Goal: Information Seeking & Learning: Learn about a topic

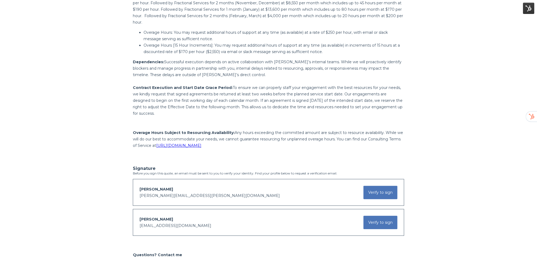
scroll to position [883, 0]
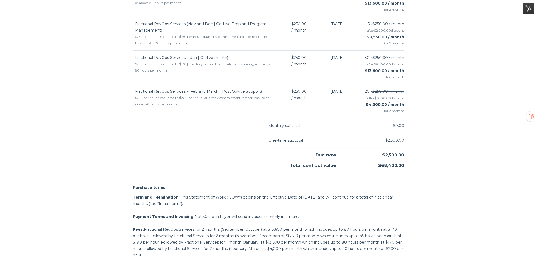
scroll to position [650, 0]
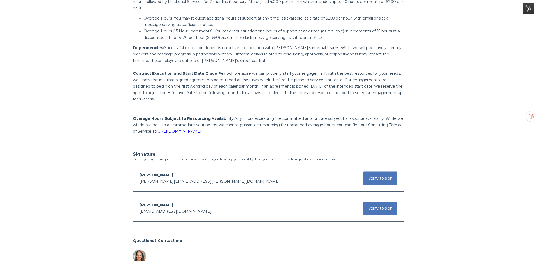
click at [309, 92] on p "Contract Execution and Start Date Grace Period: To ensure we can properly staff…" at bounding box center [268, 86] width 271 height 32
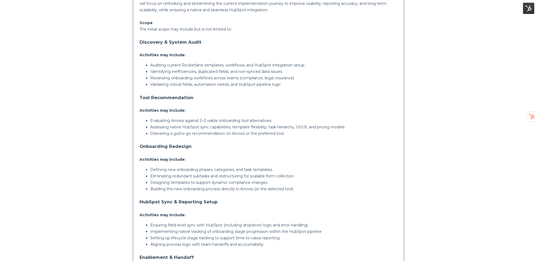
scroll to position [170, 0]
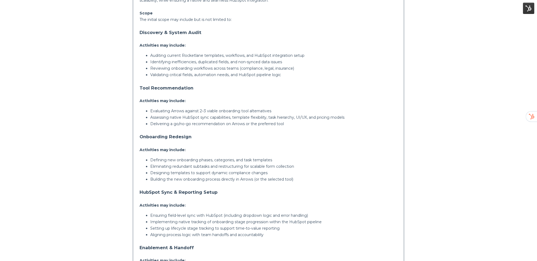
click at [198, 112] on p "Evaluating Arrows against 2–3 viable onboarding tool alternatives" at bounding box center [273, 111] width 247 height 6
click at [208, 119] on p "Assessing native HubSpot sync capabilities, template flexibility, task hierarch…" at bounding box center [273, 117] width 247 height 6
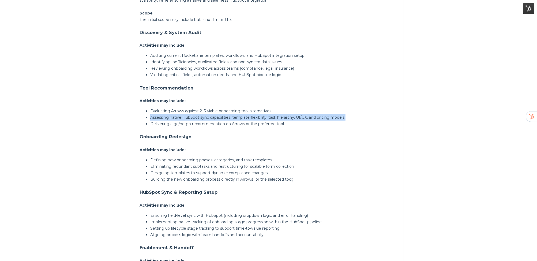
click at [208, 119] on p "Assessing native HubSpot sync capabilities, template flexibility, task hierarch…" at bounding box center [273, 117] width 247 height 6
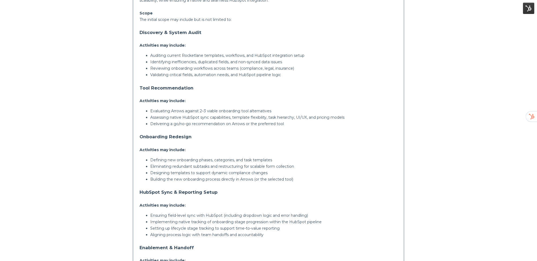
click at [206, 126] on p "Delivering a go/no-go recommendation on Arrows or the preferred tool" at bounding box center [273, 124] width 247 height 6
click at [207, 126] on p "Delivering a go/no-go recommendation on Arrows or the preferred tool" at bounding box center [273, 124] width 247 height 6
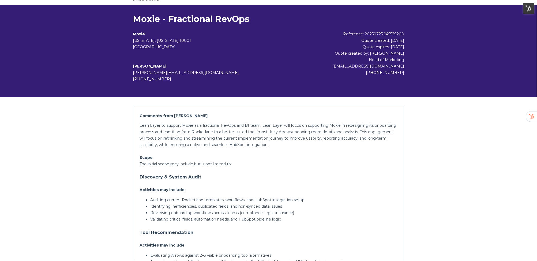
scroll to position [0, 0]
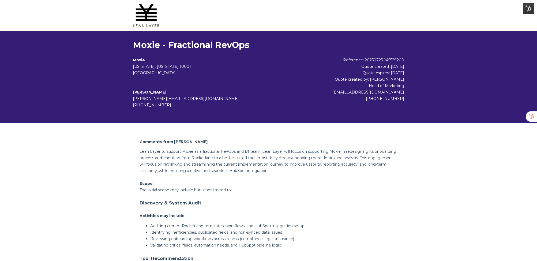
click at [201, 149] on p "Lean Layer to support Moxie as a fractional RevOps and BI team. Lean Layer will…" at bounding box center [269, 161] width 258 height 26
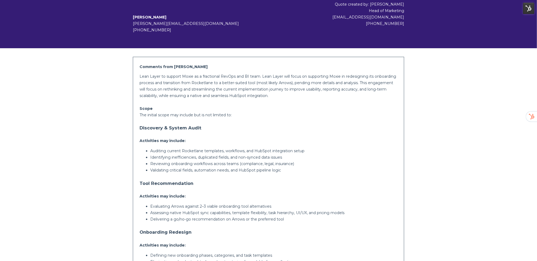
scroll to position [78, 0]
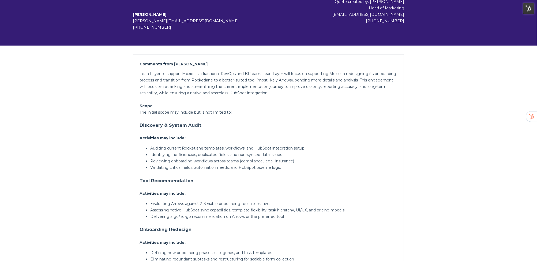
click at [221, 91] on p "Lean Layer to support Moxie as a fractional RevOps and BI team. Lean Layer will…" at bounding box center [269, 83] width 258 height 26
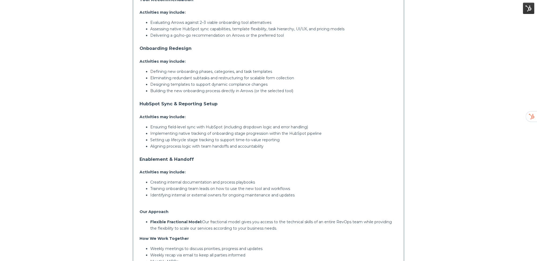
scroll to position [275, 0]
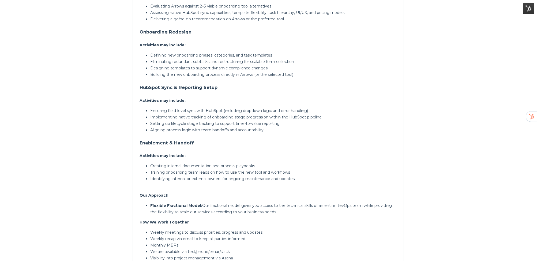
click at [221, 134] on div "Lean Layer to support Moxie as a fractional RevOps and BI team. Lean Layer will…" at bounding box center [269, 67] width 258 height 388
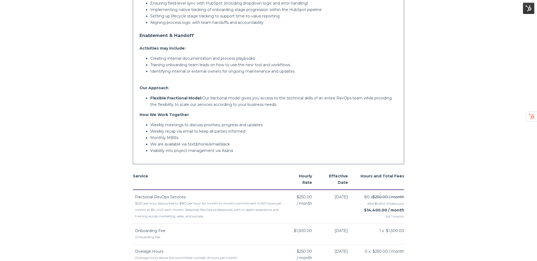
scroll to position [385, 0]
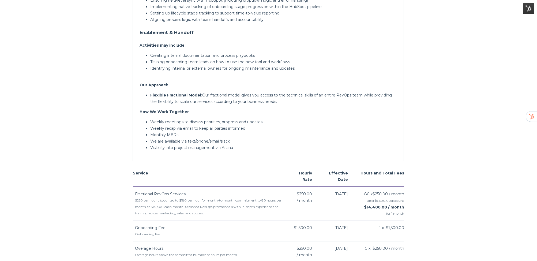
click at [225, 136] on p "Monthly MBRs" at bounding box center [273, 134] width 247 height 6
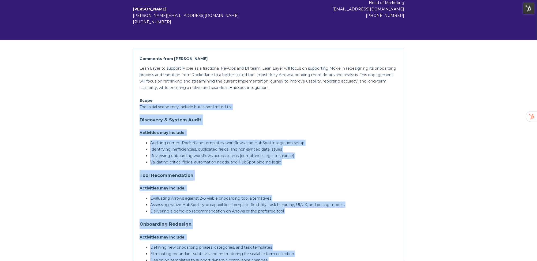
scroll to position [84, 0]
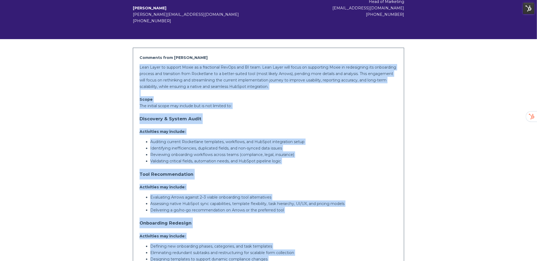
drag, startPoint x: 240, startPoint y: 149, endPoint x: 140, endPoint y: 65, distance: 131.1
click at [138, 63] on div "Comments from Brooke Lean Layer to support Moxie as a fractional RevOps and BI …" at bounding box center [268, 255] width 271 height 415
copy div "Lean Layer to support Moxie as a fractional RevOps and BI team. Lean Layer will…"
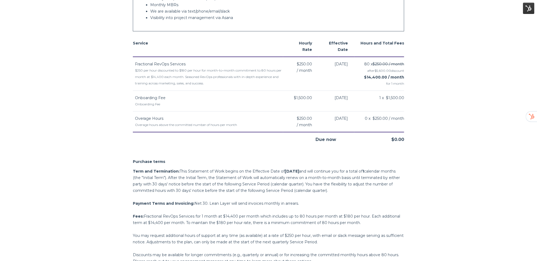
scroll to position [516, 0]
click at [98, 87] on body "Moxie - Fractional RevOps Moxie New York, New York 10001 United States Rachel F…" at bounding box center [268, 22] width 537 height 1077
